Goal: Task Accomplishment & Management: Complete application form

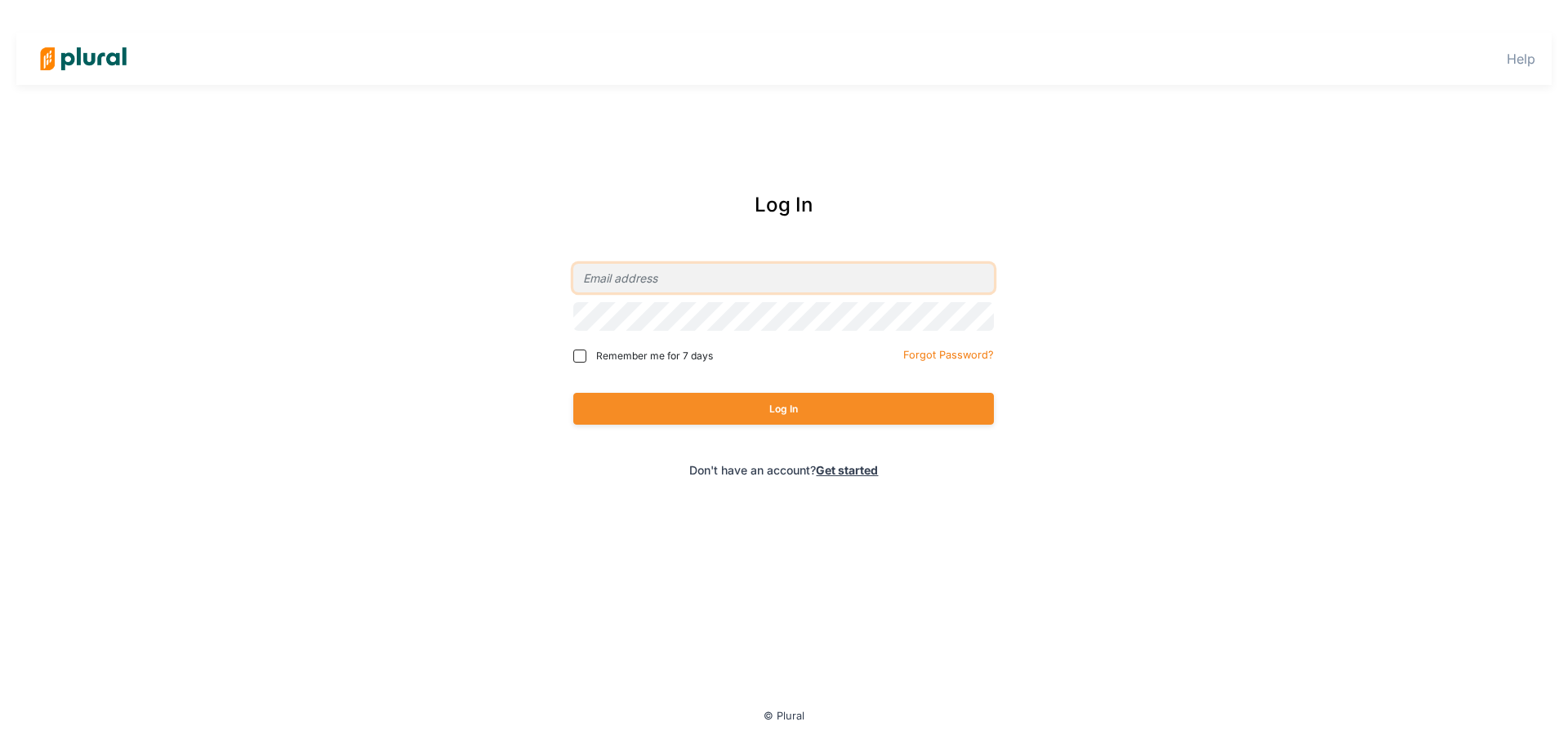
click at [721, 276] on input "email" at bounding box center [784, 279] width 421 height 29
type input "[EMAIL_ADDRESS][DOMAIN_NAME]"
click at [574, 393] on button "Log In" at bounding box center [784, 408] width 421 height 32
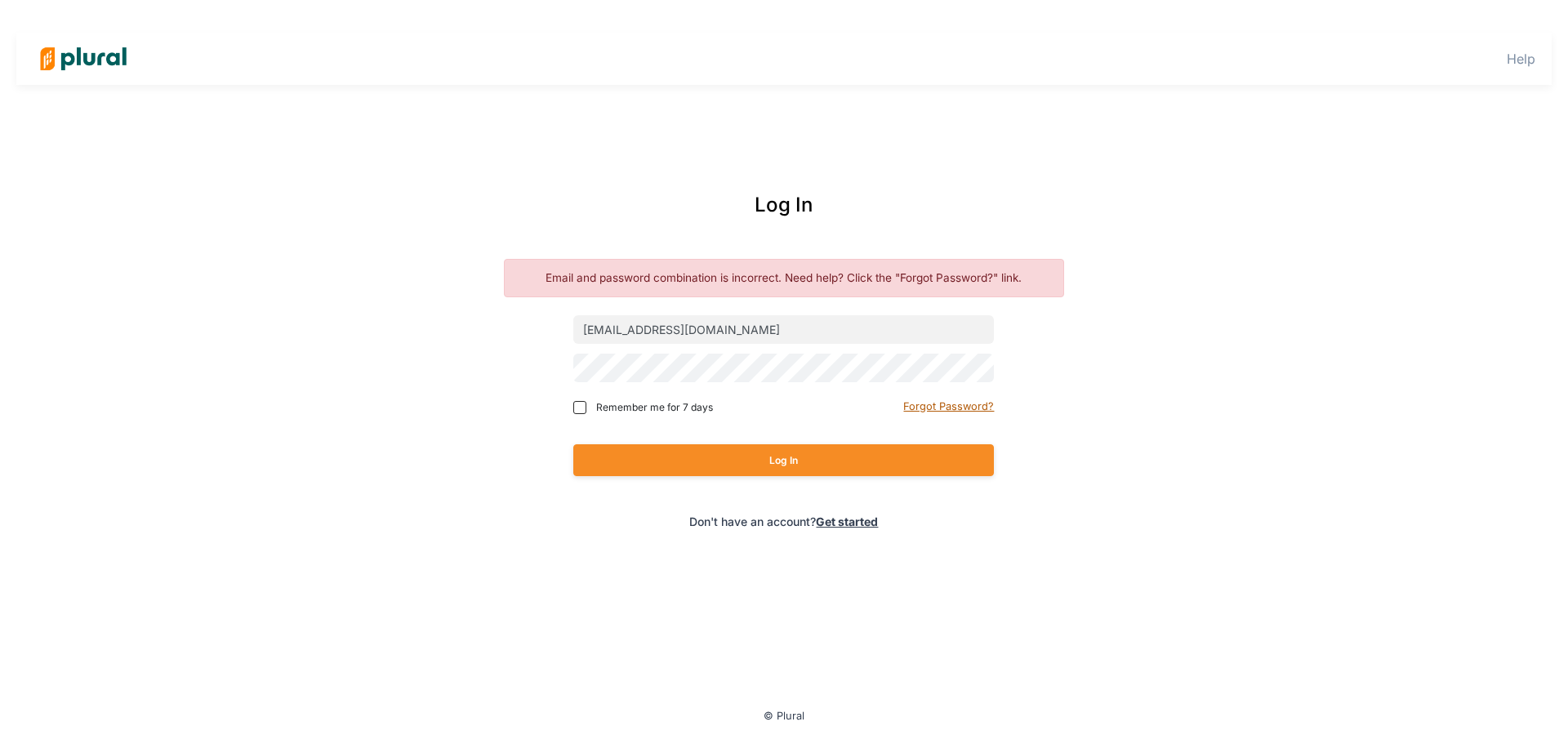
click at [932, 408] on small "Forgot Password?" at bounding box center [949, 406] width 91 height 13
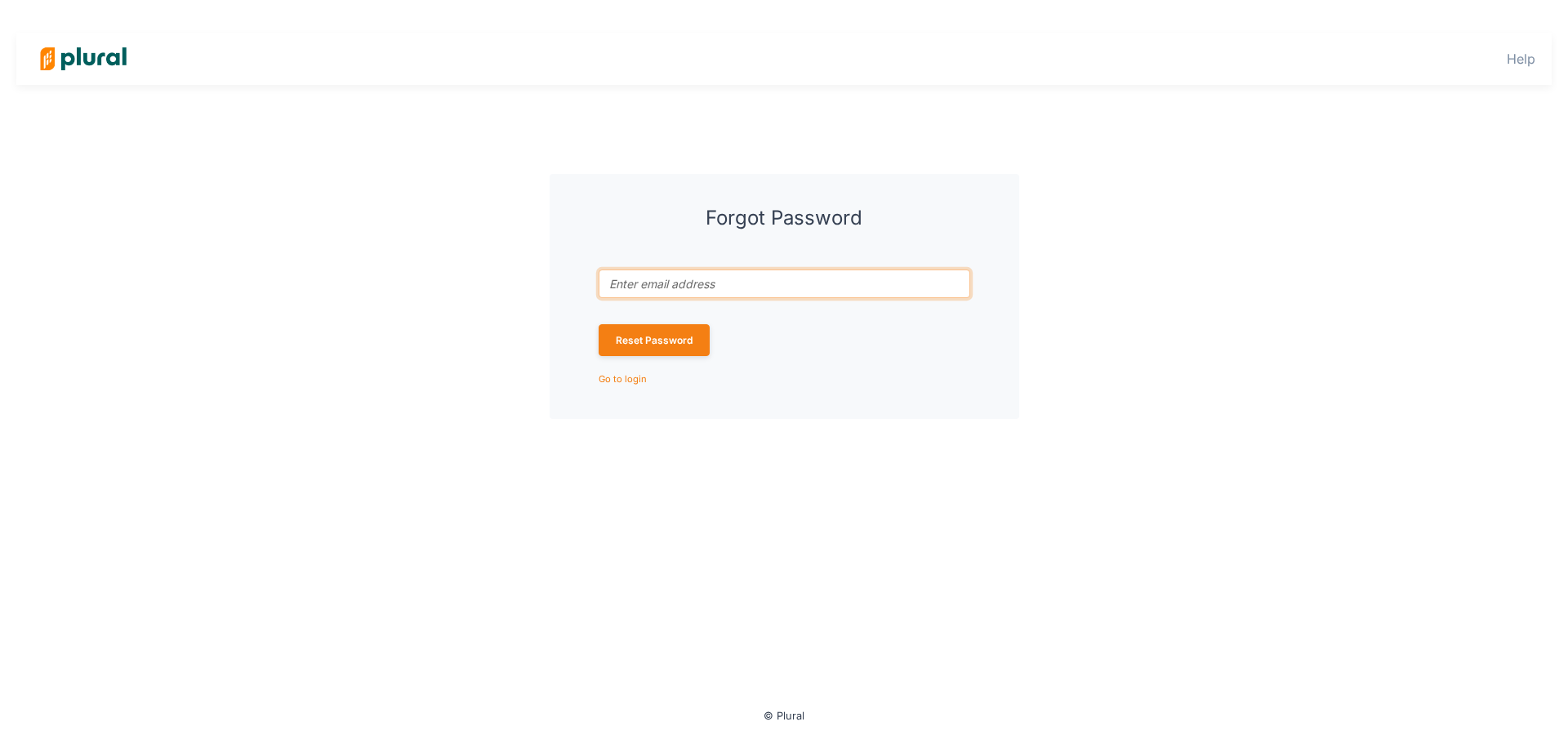
click at [763, 276] on input "Email address associated with account *" at bounding box center [784, 284] width 371 height 29
type input "[EMAIL_ADDRESS][DOMAIN_NAME]"
click button "Reset Password" at bounding box center [654, 340] width 111 height 32
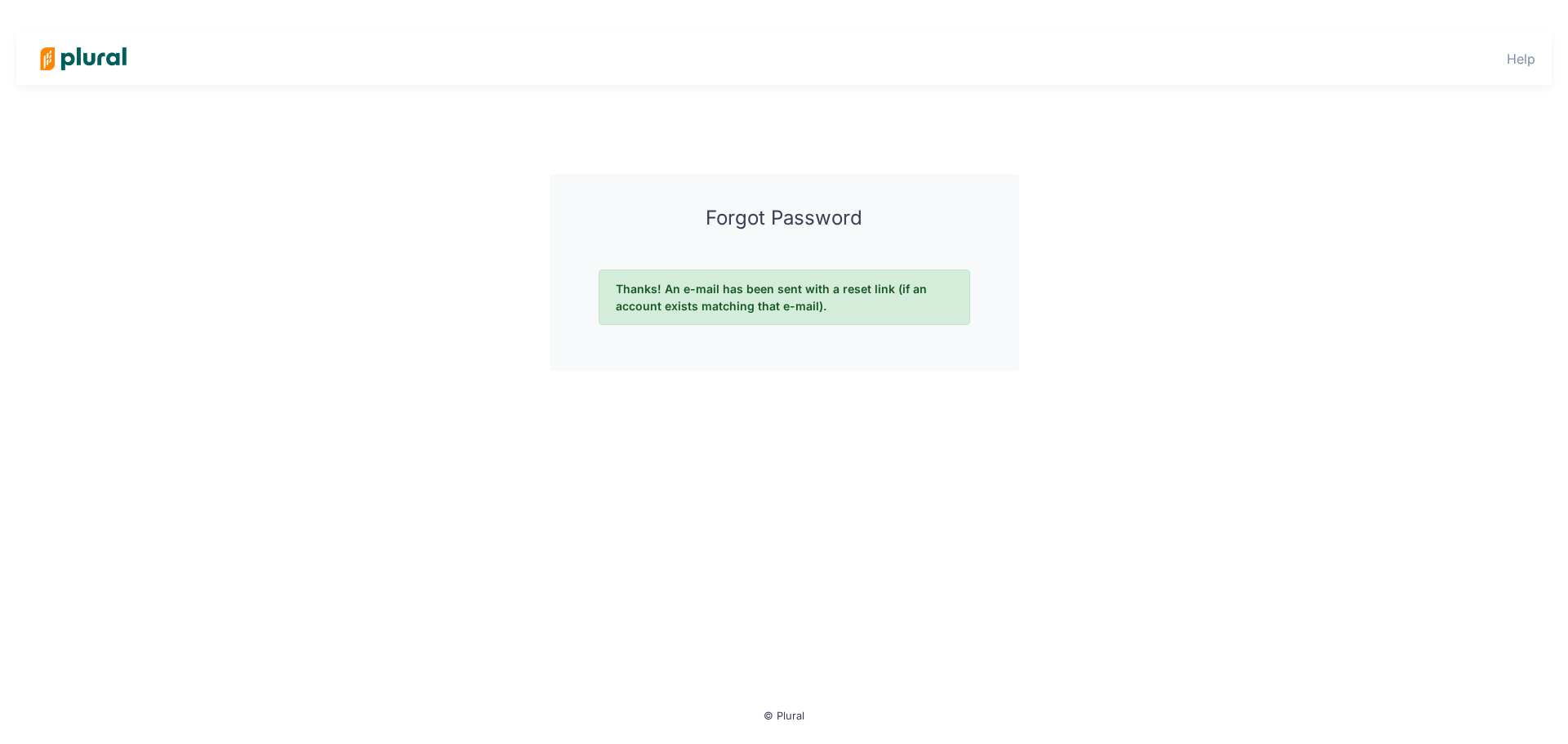
click at [85, 52] on img at bounding box center [83, 58] width 114 height 57
click at [73, 65] on img at bounding box center [83, 58] width 114 height 57
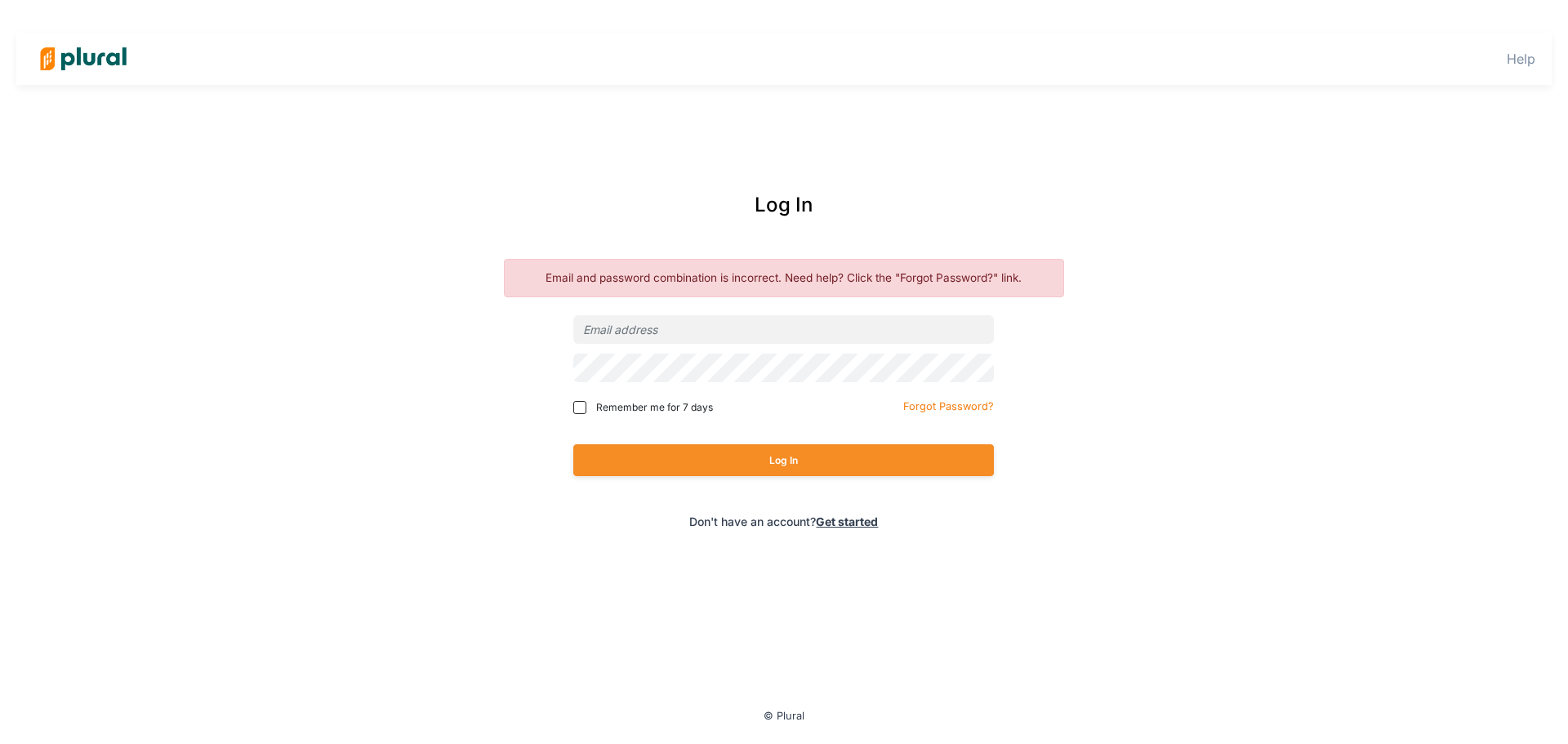
click at [828, 522] on link "Get started" at bounding box center [846, 521] width 62 height 14
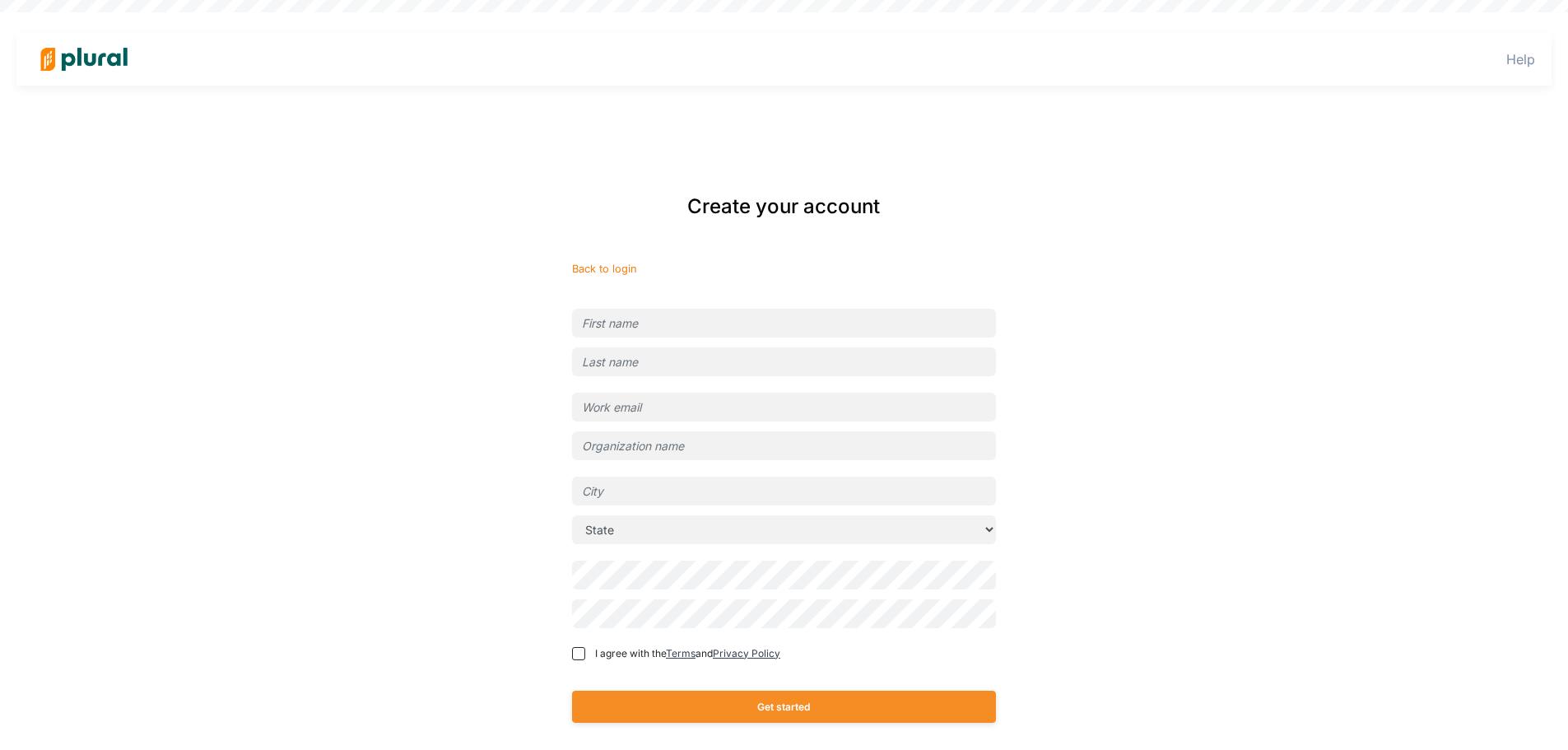
type input "[EMAIL_ADDRESS][DOMAIN_NAME]"
type input "Common Cause"
click at [636, 312] on input "text" at bounding box center [784, 324] width 424 height 29
type input "Andrea"
type input "Sawka Fiegl"
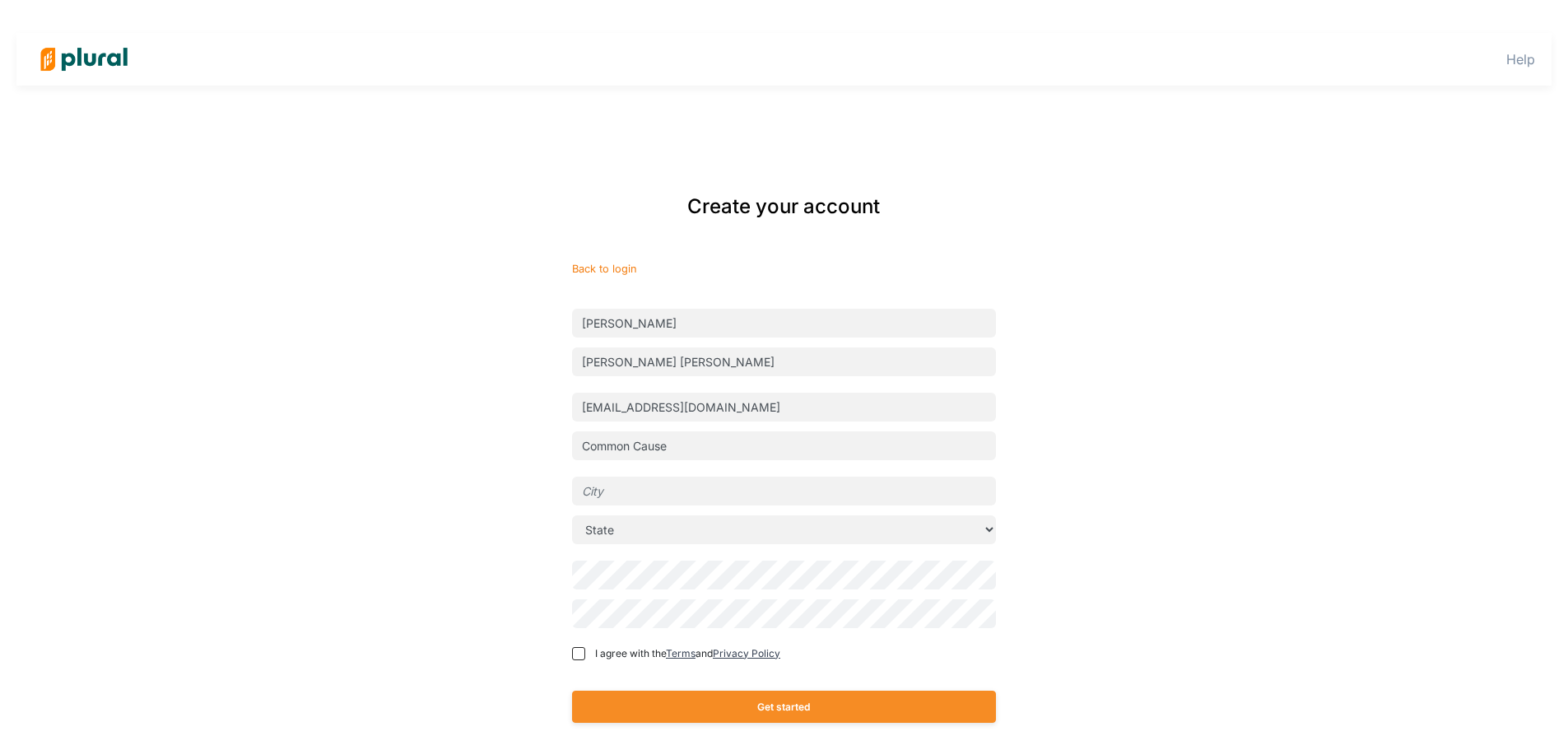
click at [636, 492] on input "text" at bounding box center [784, 492] width 424 height 29
type input "Arlington"
click at [647, 536] on select "State Alabama Alaska American Samoa Arizona Arkansas California Colorado Connec…" at bounding box center [784, 530] width 424 height 29
select select "VA"
click at [572, 515] on select "State Alabama Alaska American Samoa Arizona Arkansas California Colorado Connec…" at bounding box center [784, 530] width 424 height 29
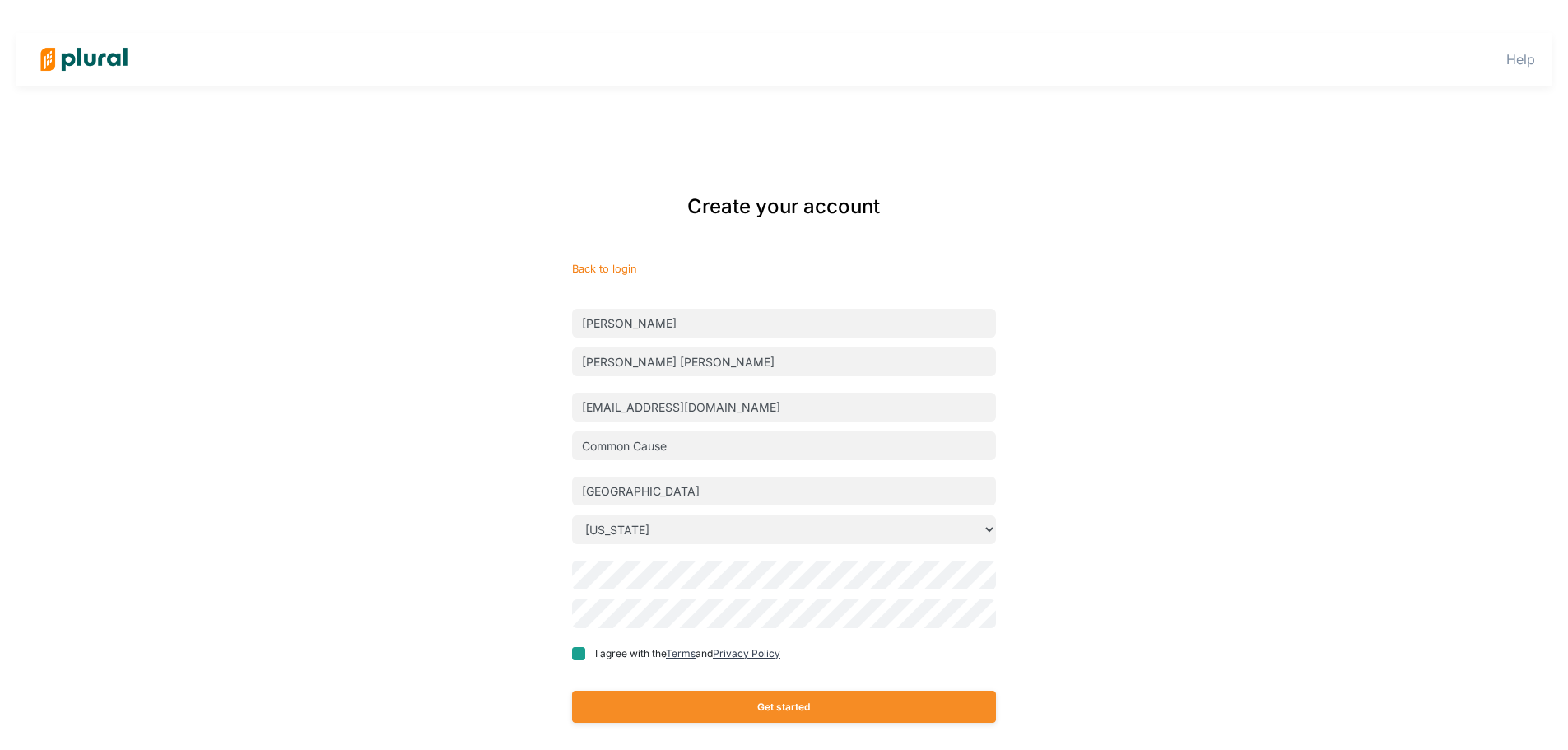
click at [573, 652] on input "I agree with the Terms and Privacy Policy" at bounding box center [579, 653] width 14 height 14
checkbox input "true"
click at [773, 707] on button "Get started" at bounding box center [784, 706] width 424 height 32
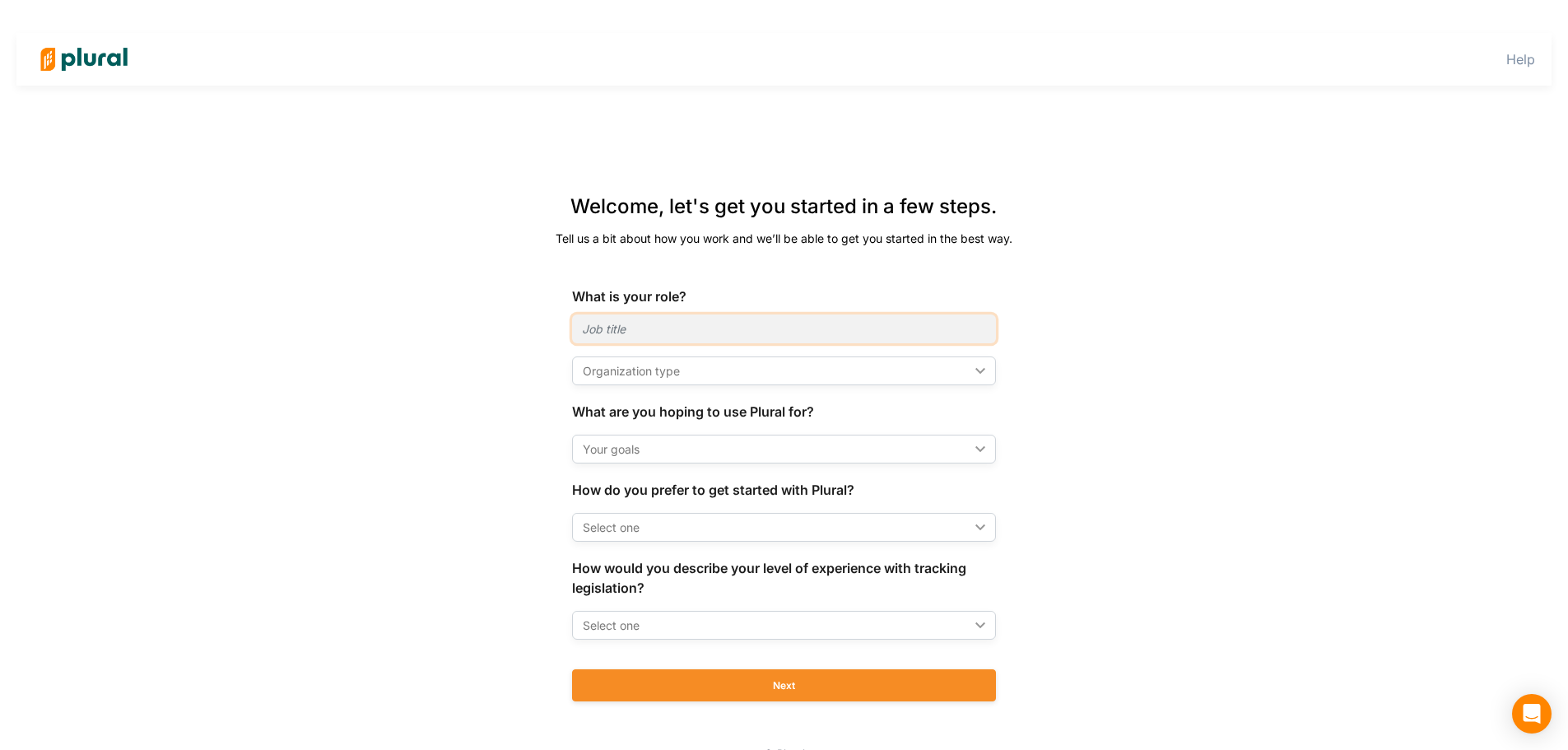
click at [743, 329] on input "text" at bounding box center [784, 329] width 424 height 29
type input "Senior Policy Director, Media and Technology"
click at [668, 374] on div "Organization type" at bounding box center [776, 371] width 386 height 18
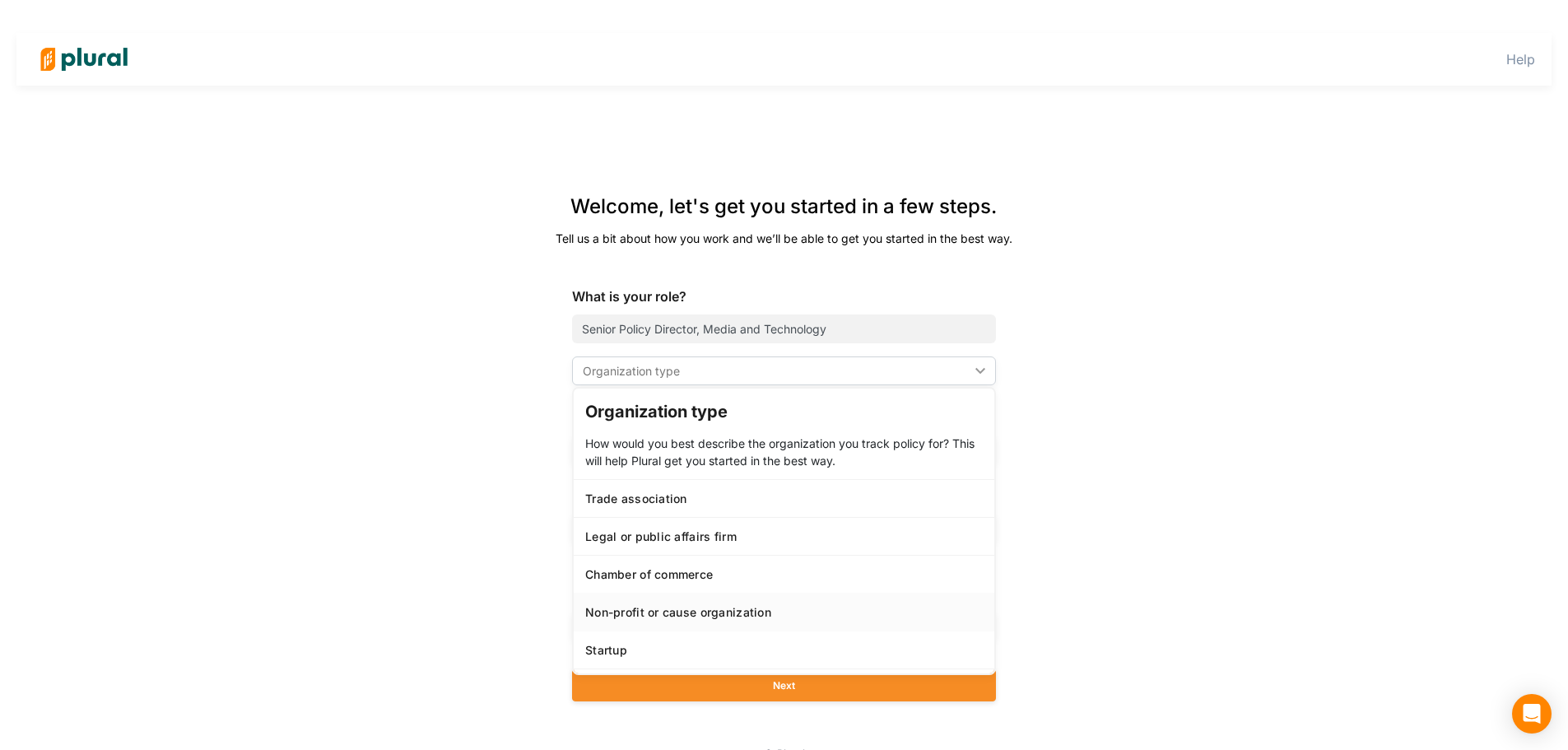
click at [692, 625] on link "Non-profit or cause organization" at bounding box center [783, 612] width 420 height 38
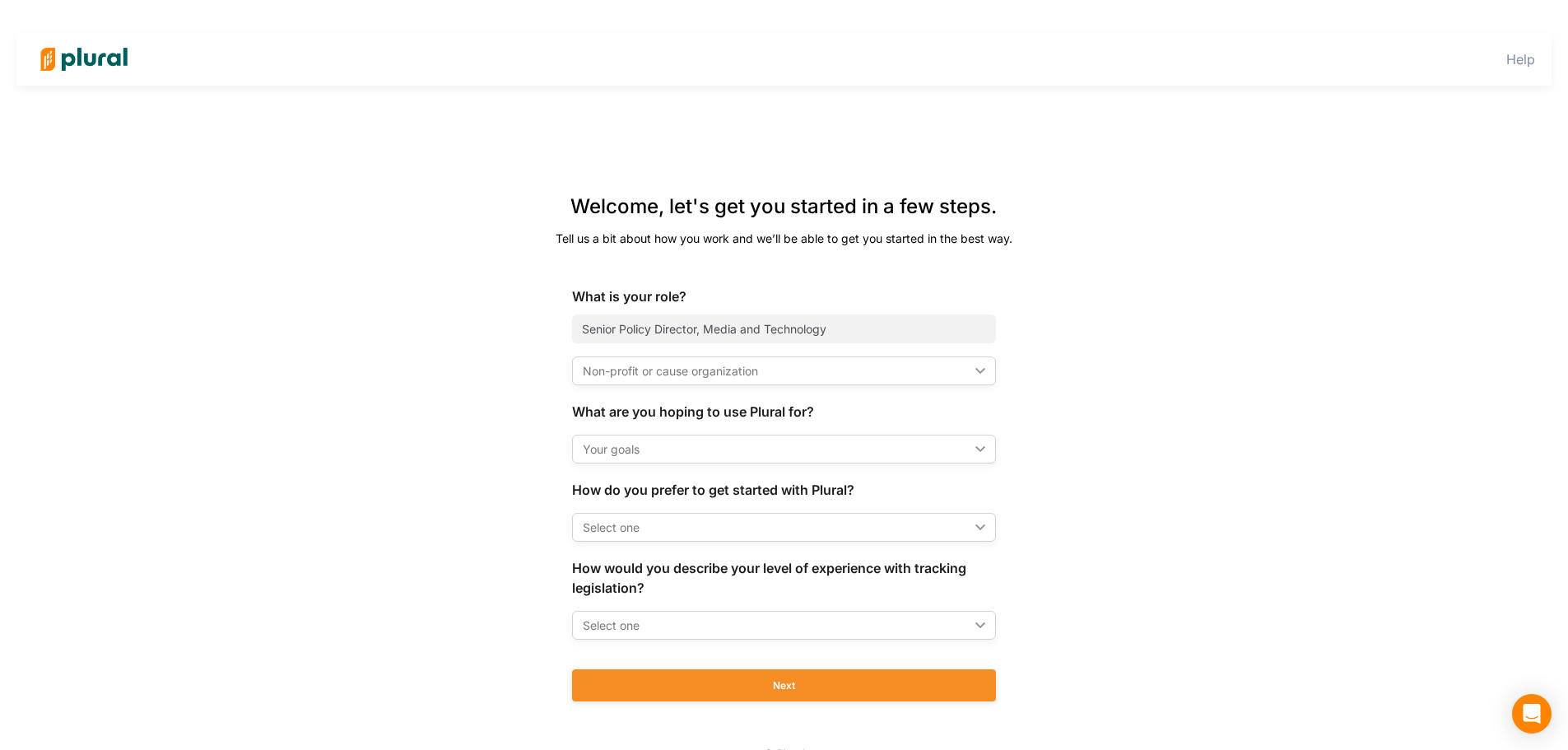
click at [669, 442] on div "Your goals" at bounding box center [776, 450] width 386 height 18
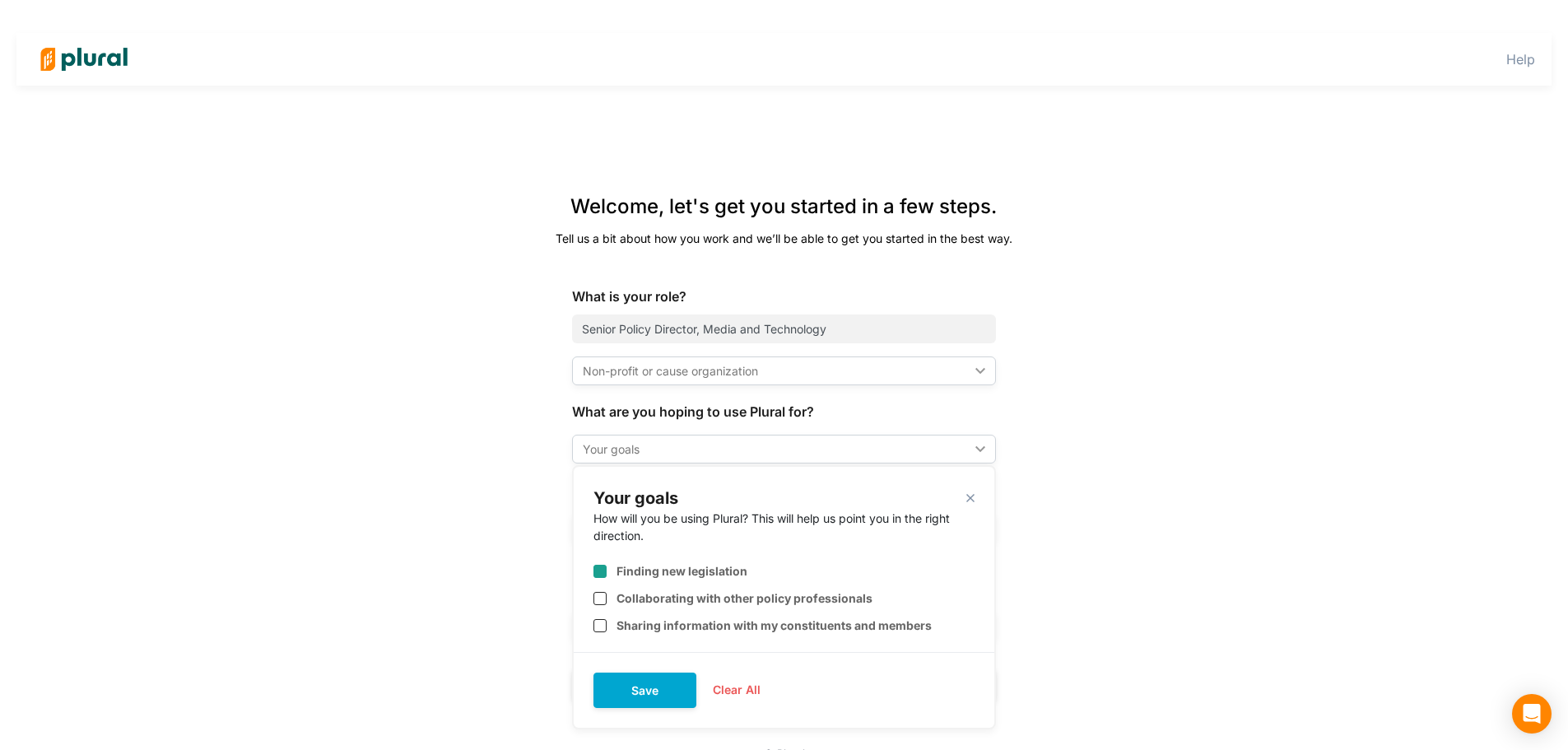
click at [600, 577] on input "checkbox" at bounding box center [601, 572] width 14 height 14
checkbox input "true"
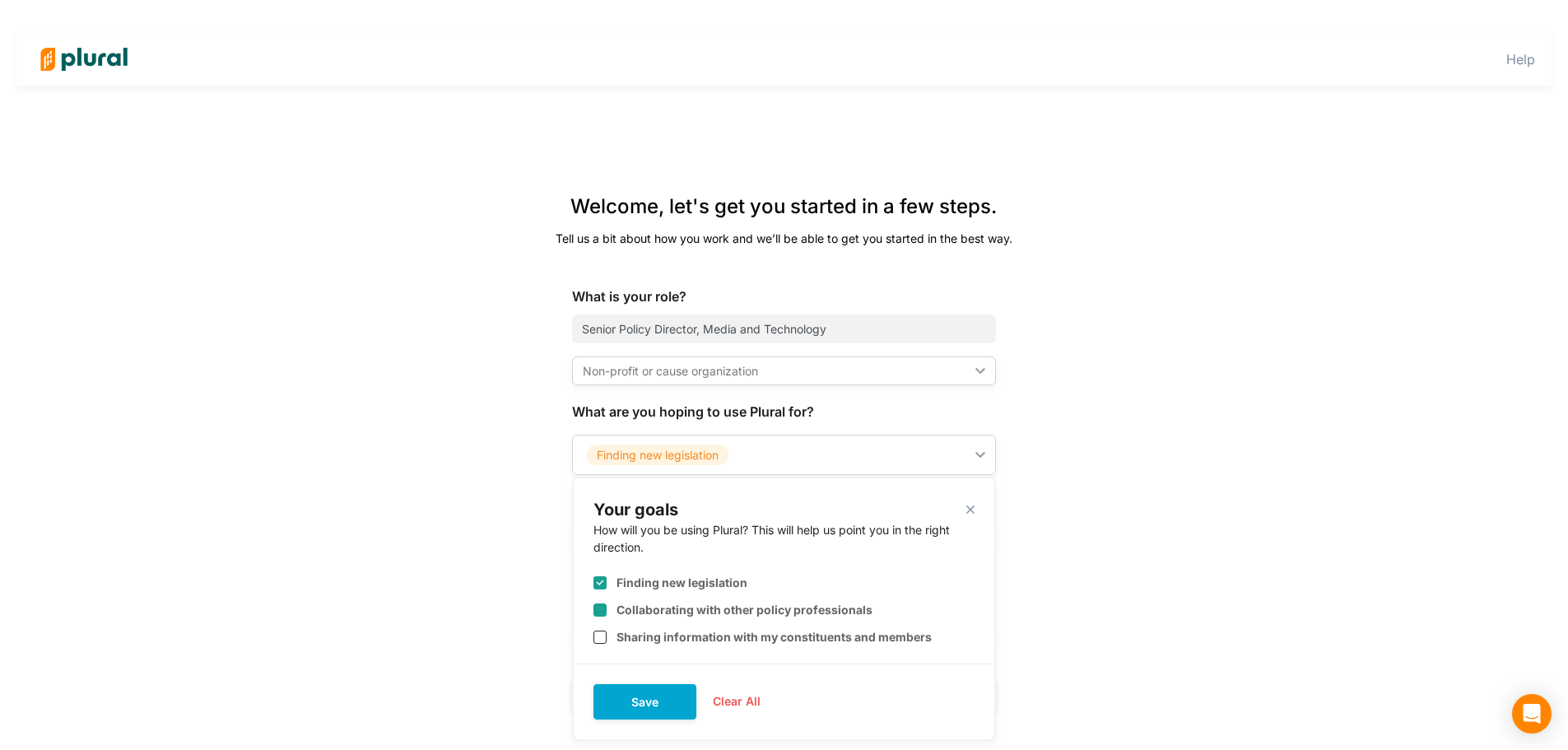
click at [601, 610] on input "checkbox" at bounding box center [601, 611] width 14 height 14
checkbox input "true"
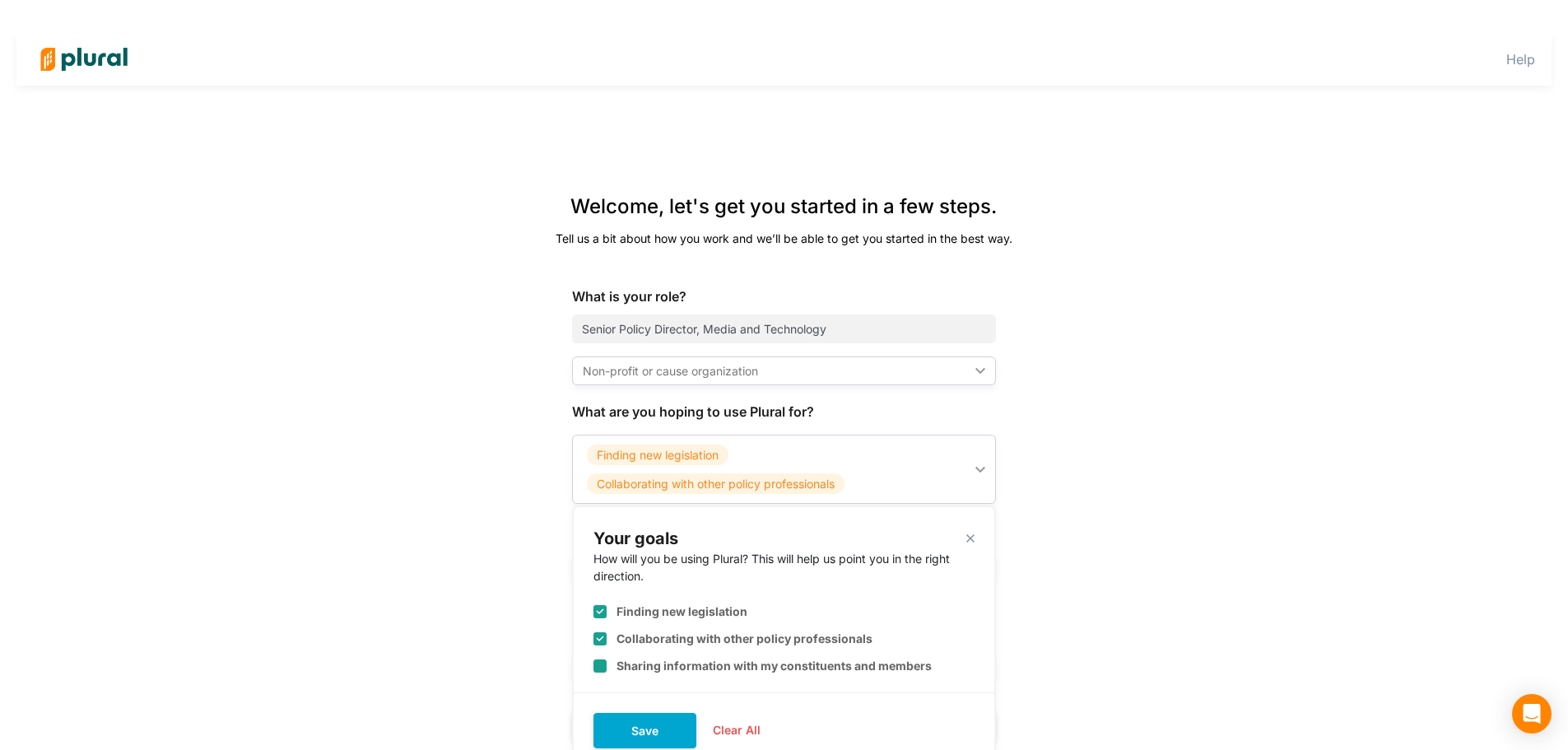
click at [603, 667] on input "checkbox" at bounding box center [601, 666] width 14 height 14
checkbox input "true"
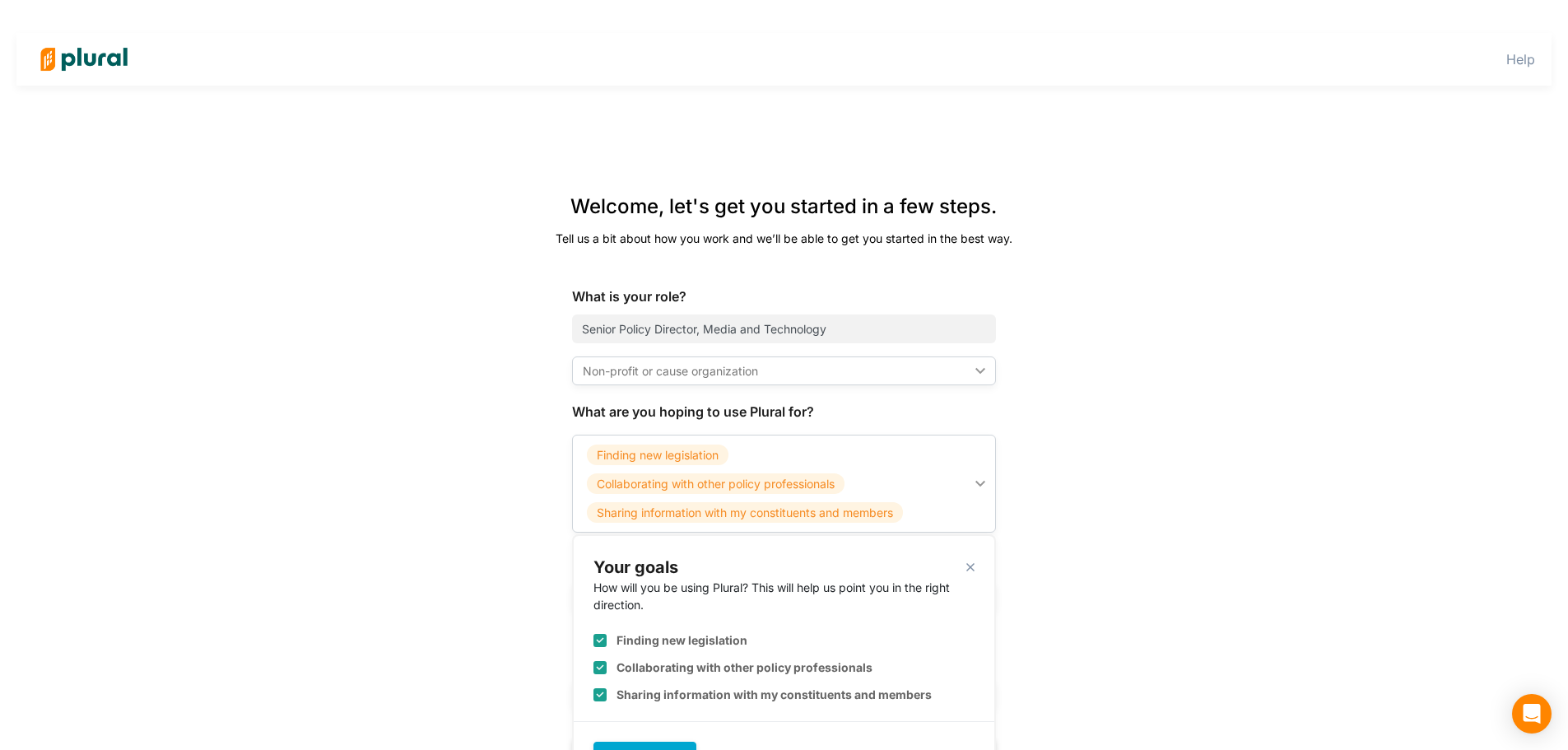
scroll to position [82, 0]
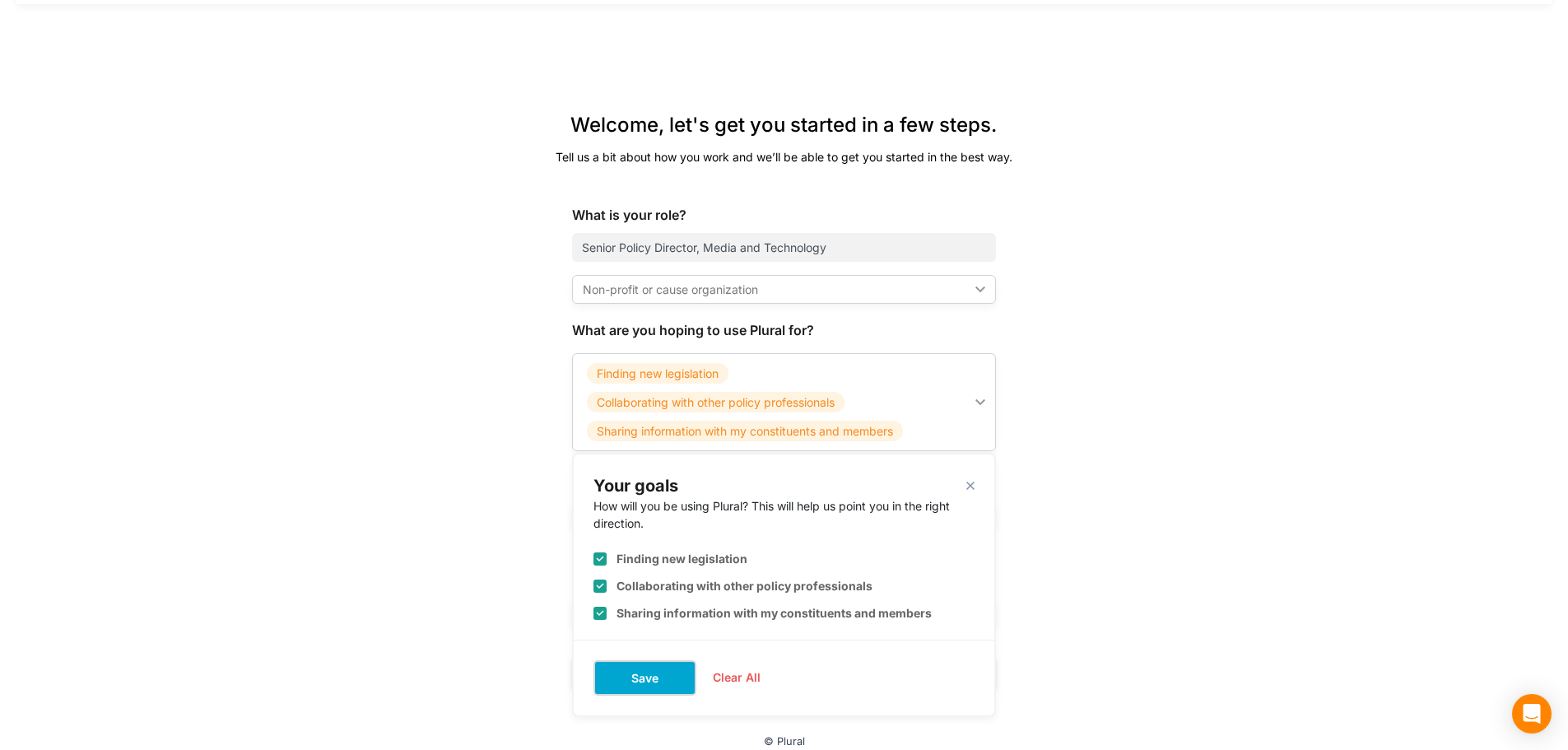
click at [677, 677] on button "Save" at bounding box center [646, 678] width 103 height 35
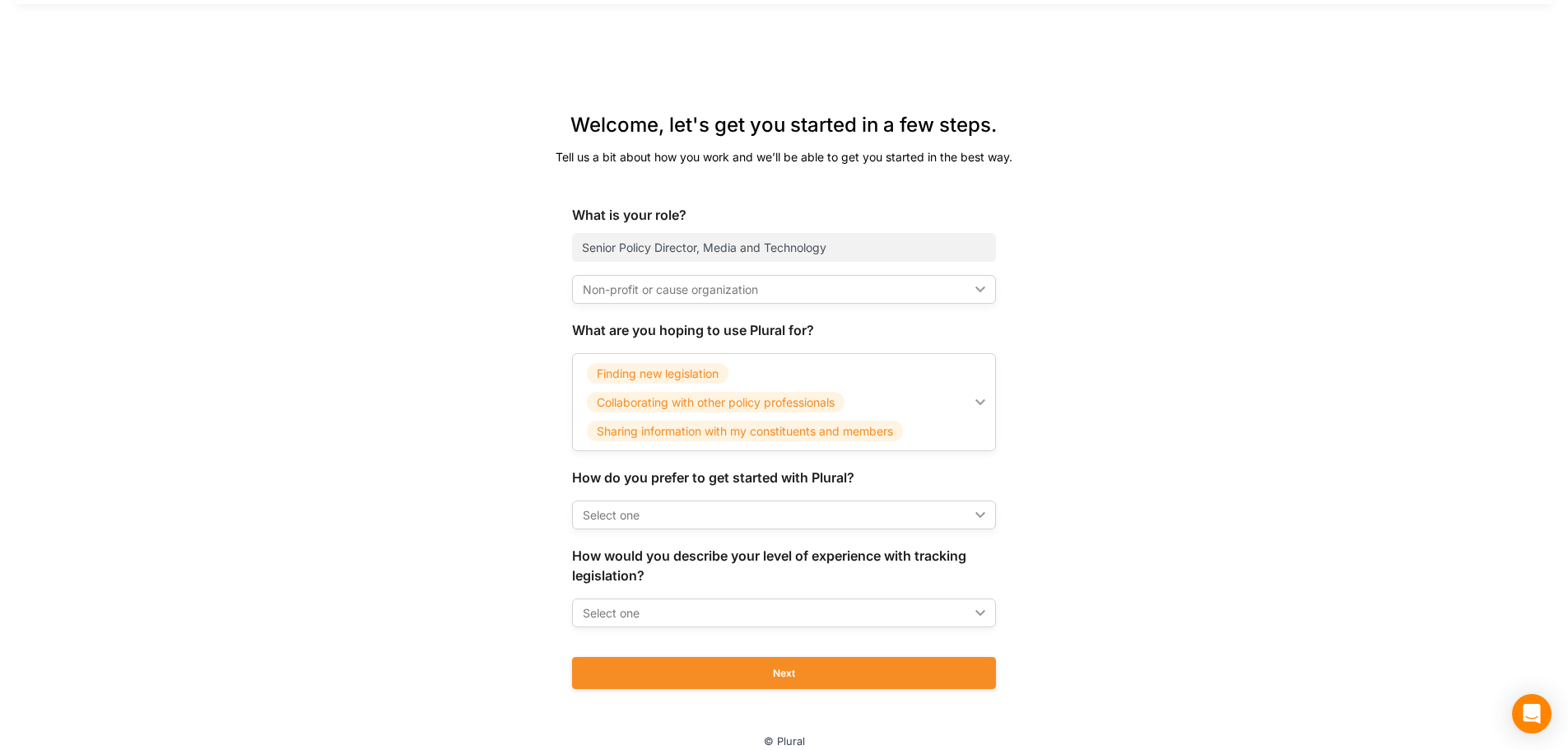
click at [642, 511] on div "Select one" at bounding box center [776, 515] width 386 height 18
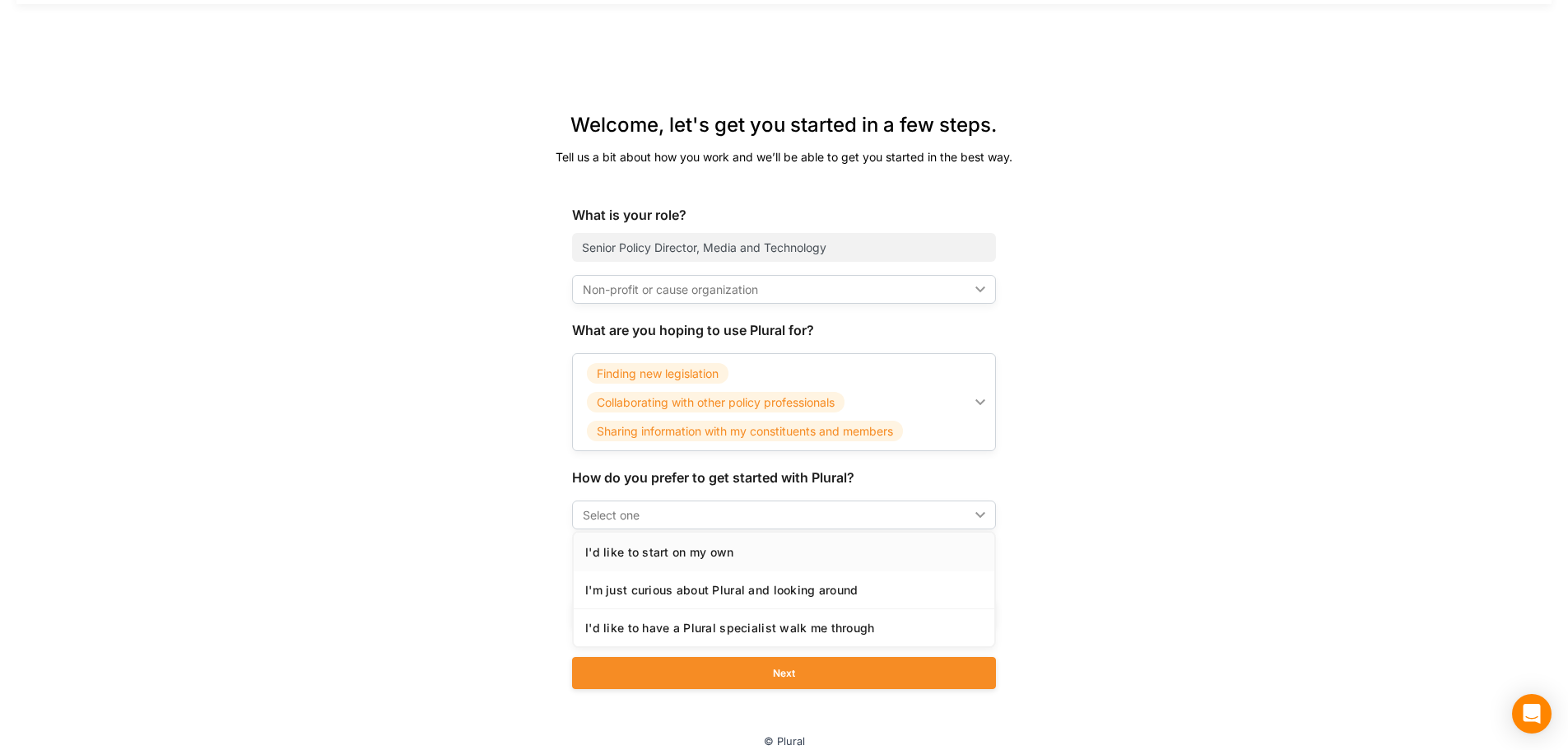
click at [651, 559] on div "I'd like to start on my own" at bounding box center [784, 552] width 398 height 14
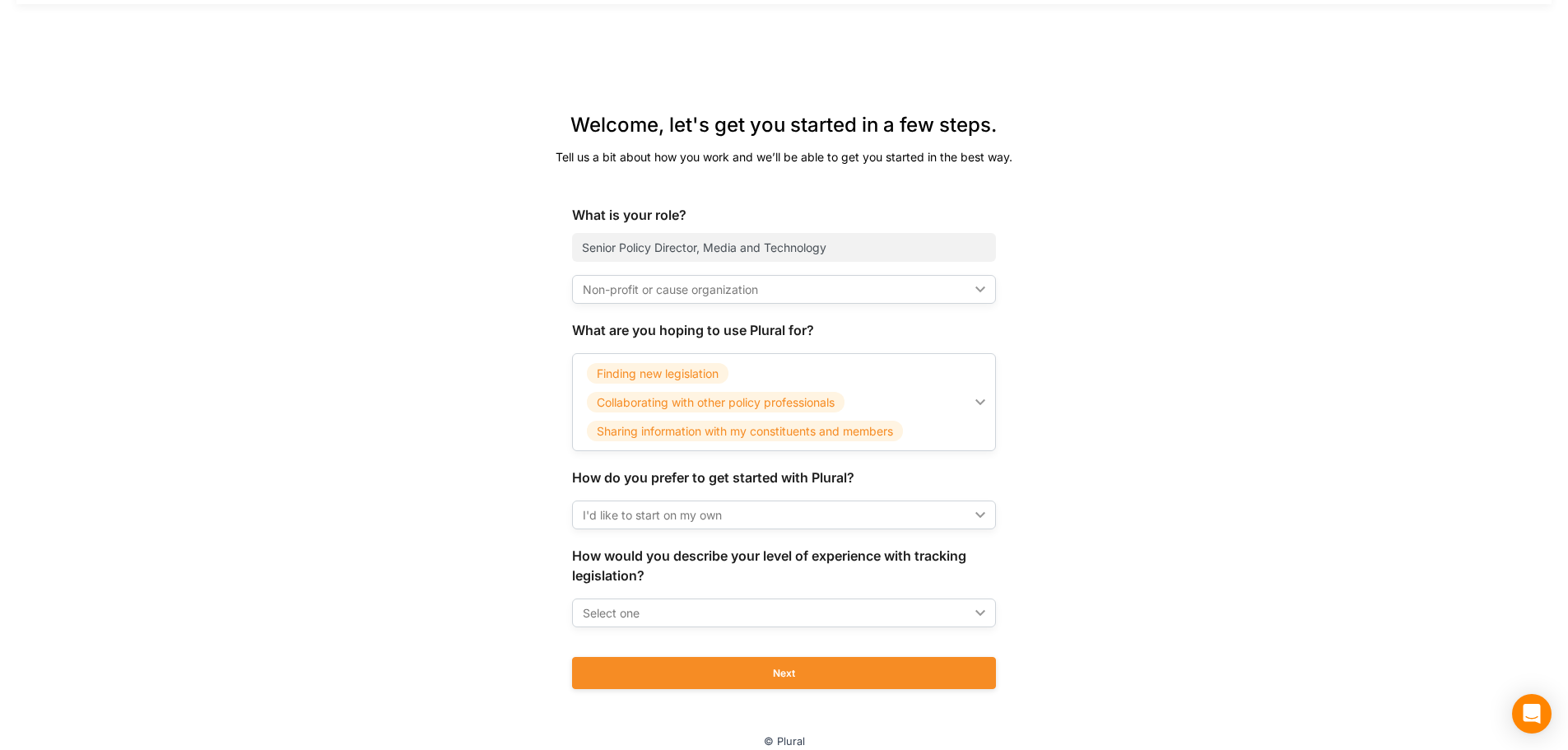
click at [607, 612] on div "Select one" at bounding box center [776, 613] width 386 height 18
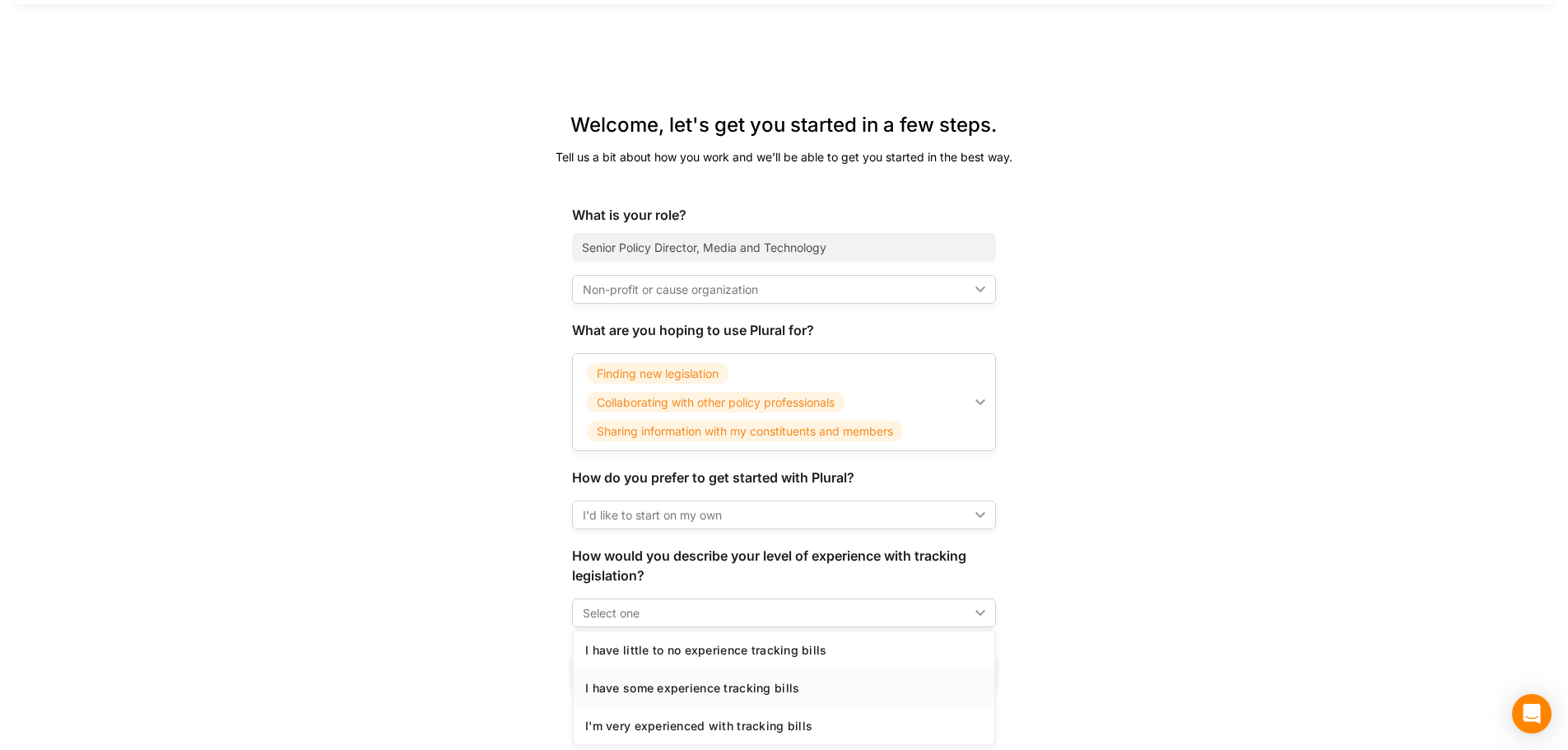
click at [662, 690] on div "I have some experience tracking bills" at bounding box center [784, 688] width 398 height 14
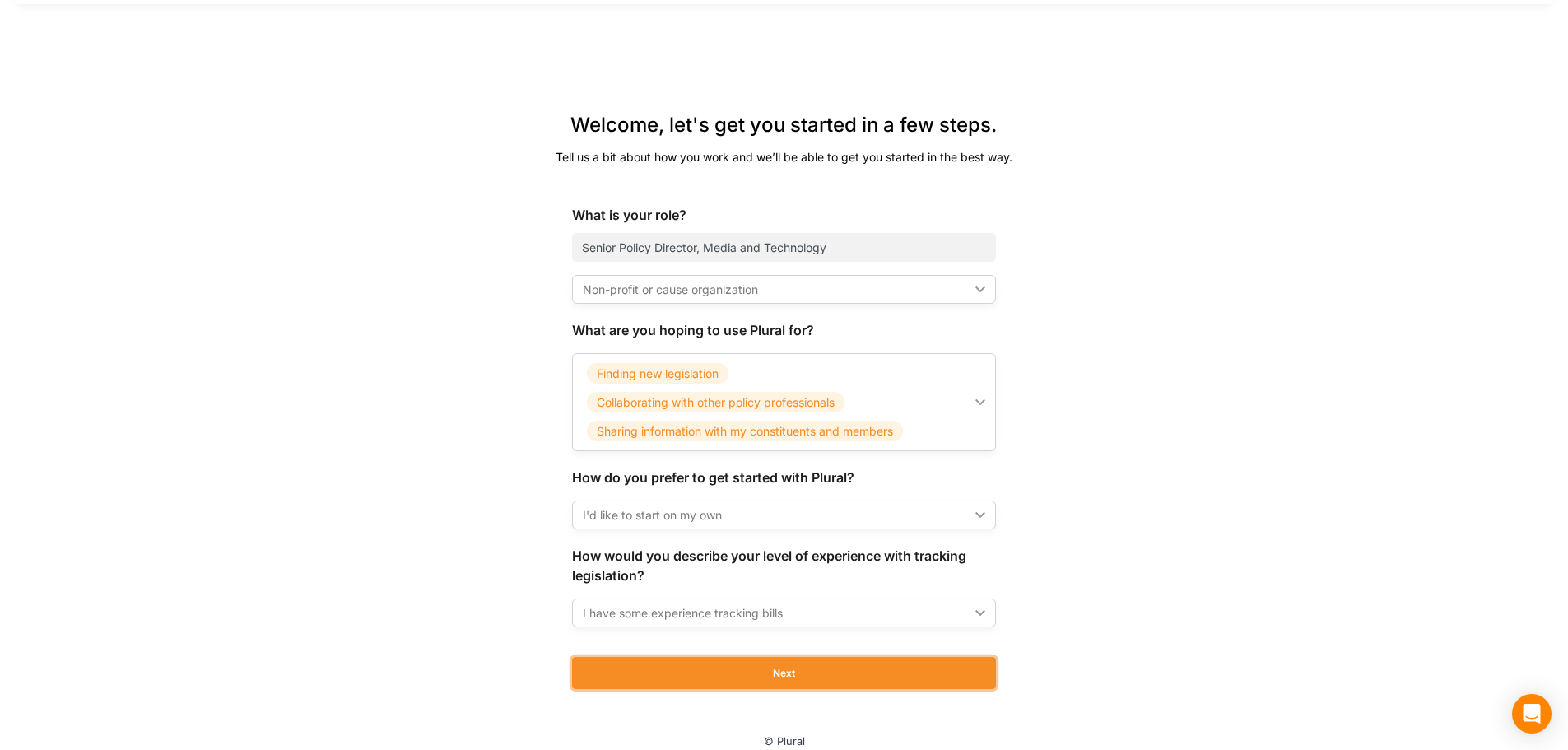
click at [689, 676] on button "Next" at bounding box center [784, 673] width 424 height 32
